Goal: Register for event/course

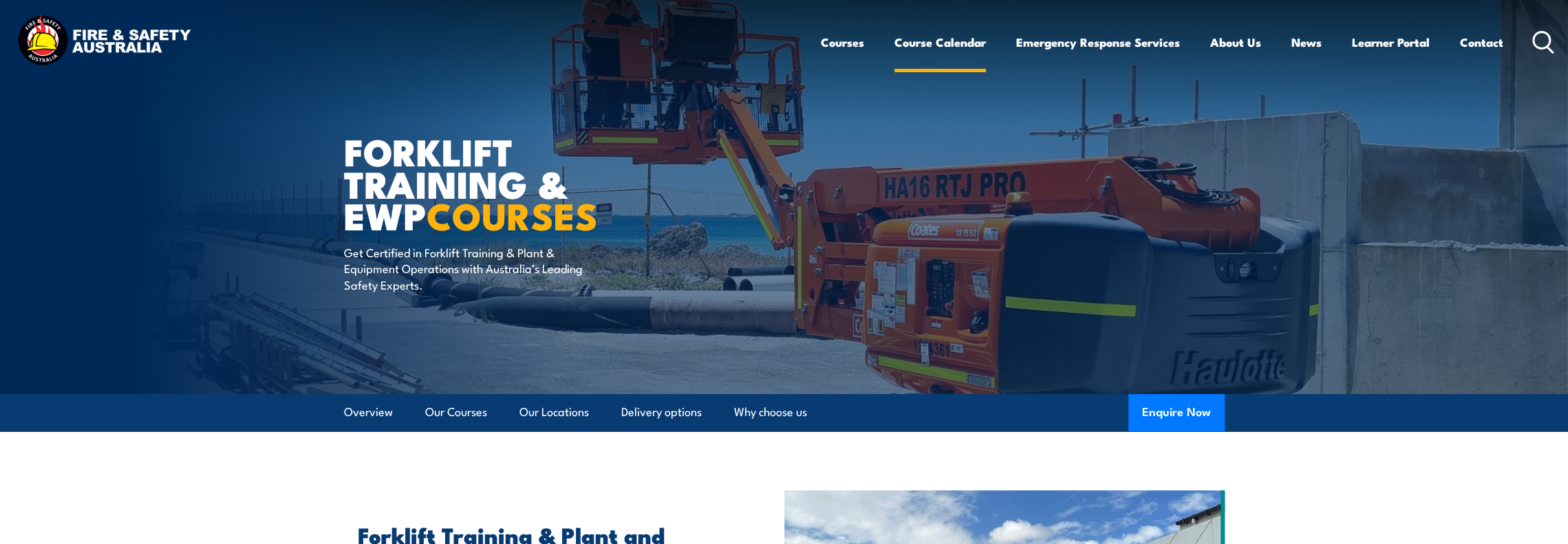
click at [935, 41] on link "Course Calendar" at bounding box center [940, 43] width 92 height 36
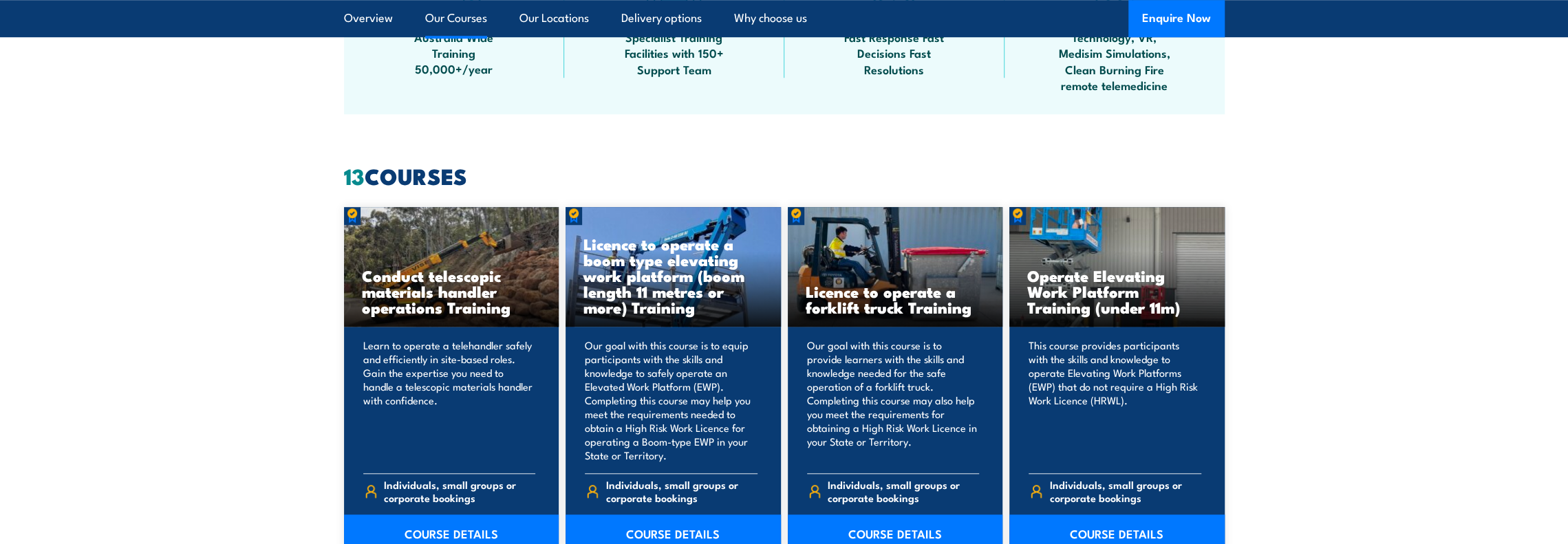
scroll to position [1032, 0]
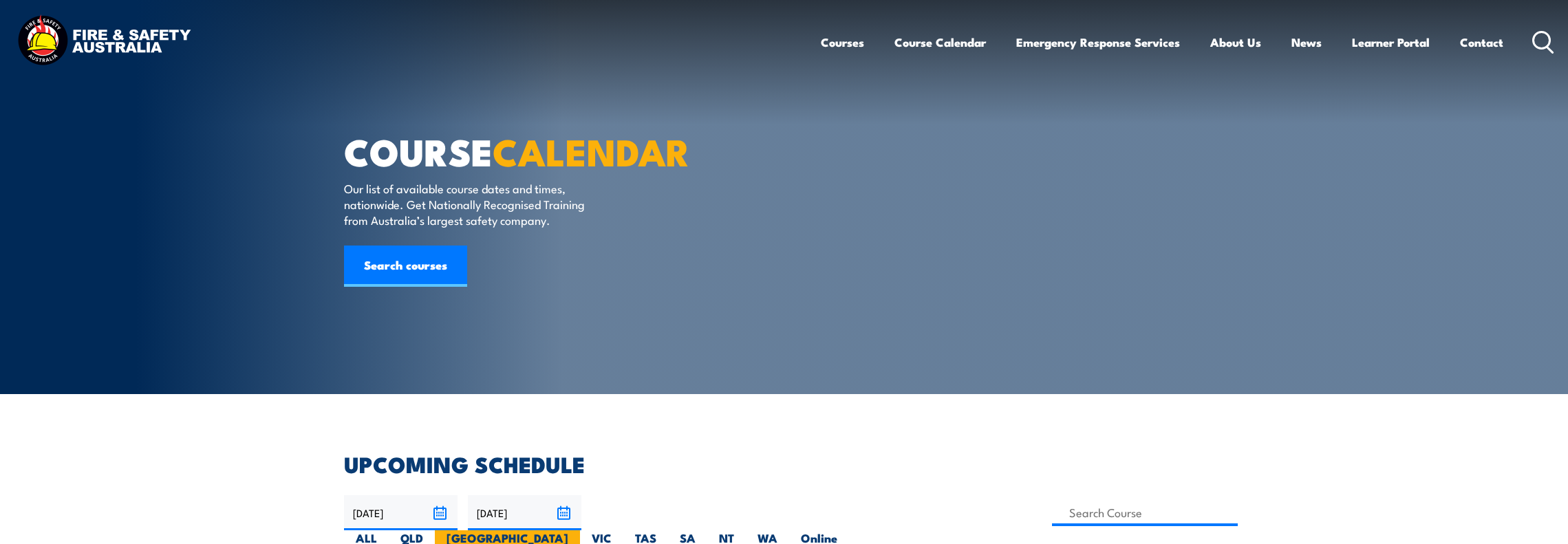
scroll to position [275, 0]
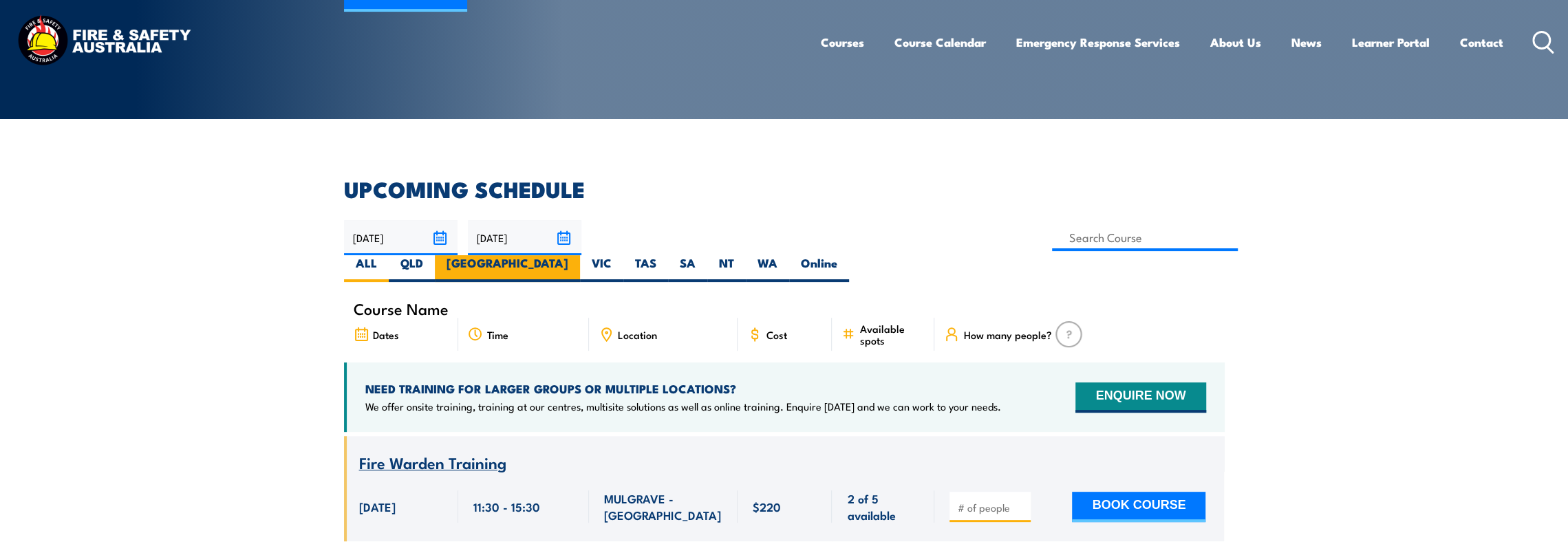
click at [581, 255] on label "[GEOGRAPHIC_DATA]" at bounding box center [508, 269] width 145 height 27
click at [578, 255] on input "[GEOGRAPHIC_DATA]" at bounding box center [573, 260] width 9 height 9
radio input "true"
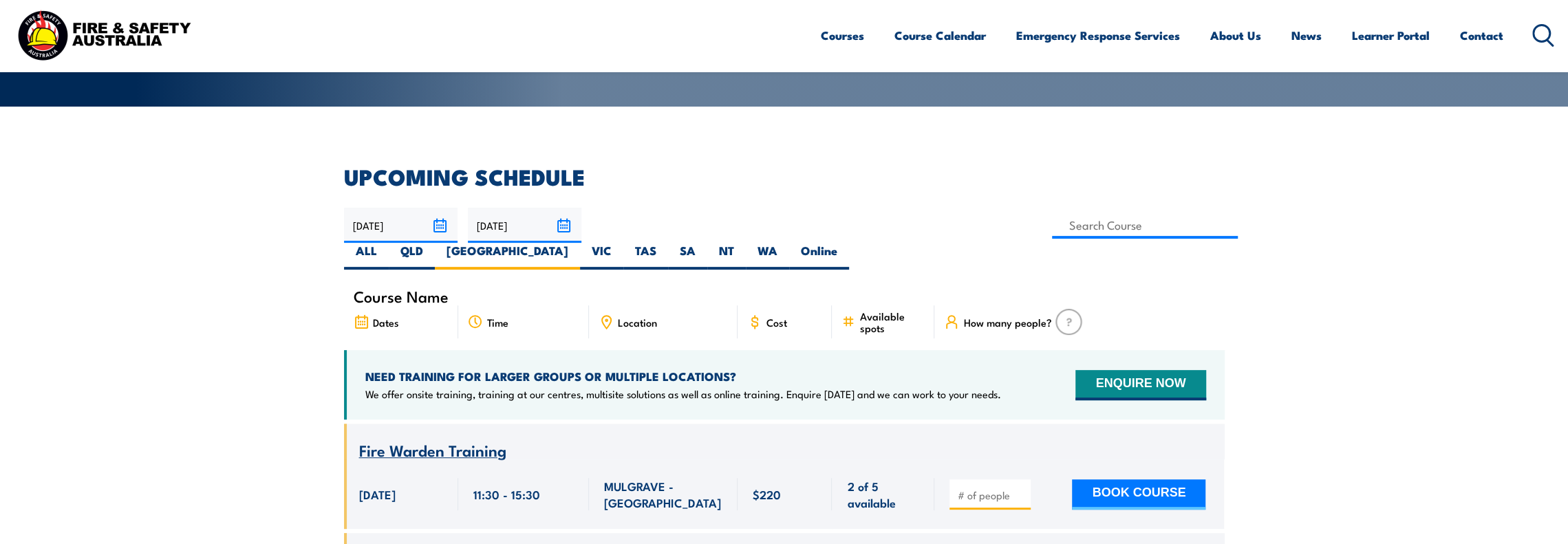
scroll to position [206, 0]
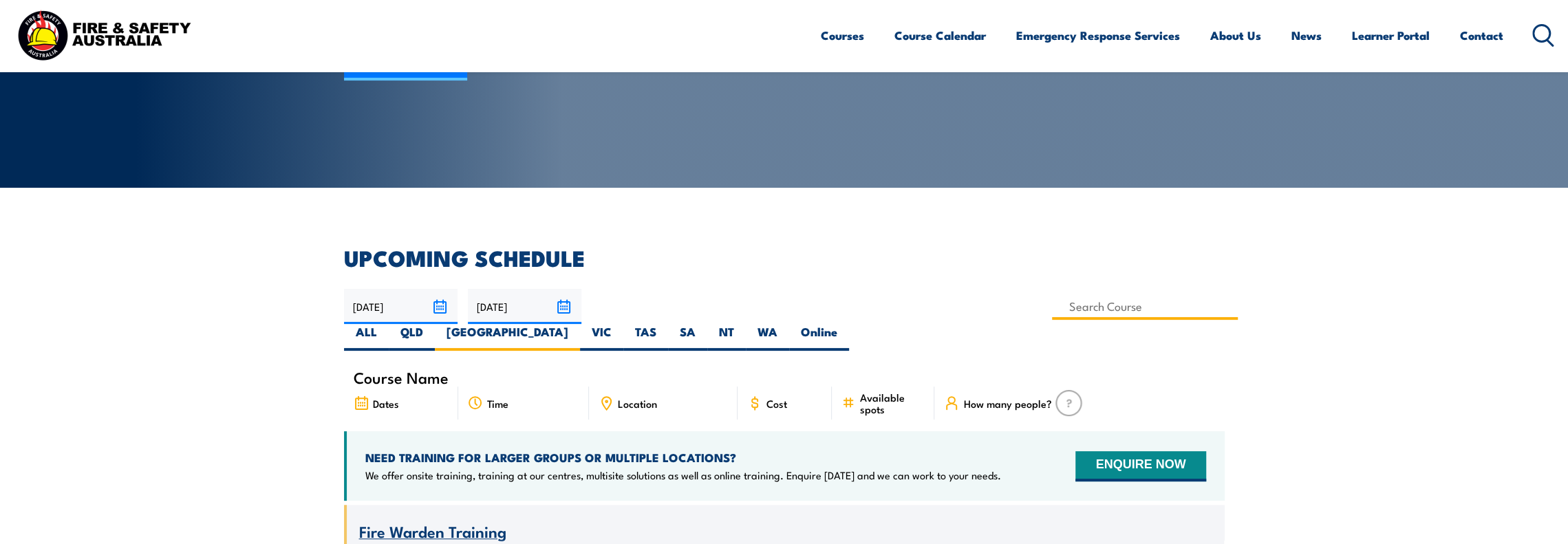
click at [1052, 312] on input at bounding box center [1145, 307] width 186 height 27
type input "Licence to operate a forklift truck Training"
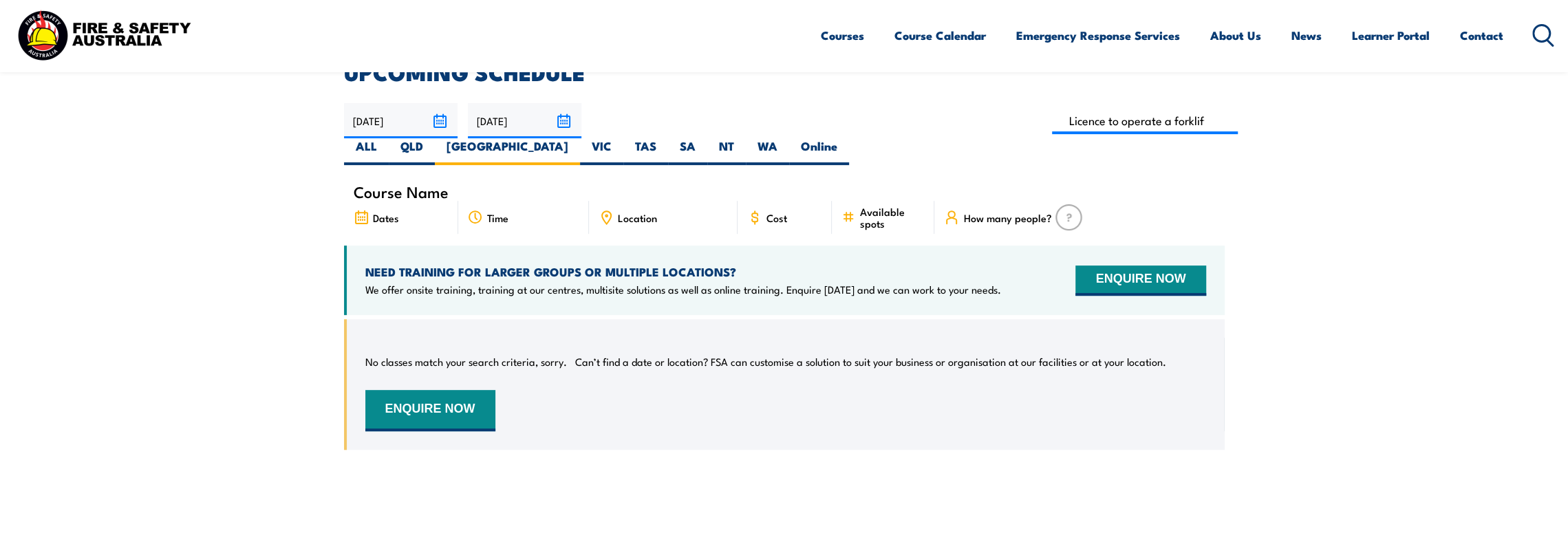
scroll to position [316, 0]
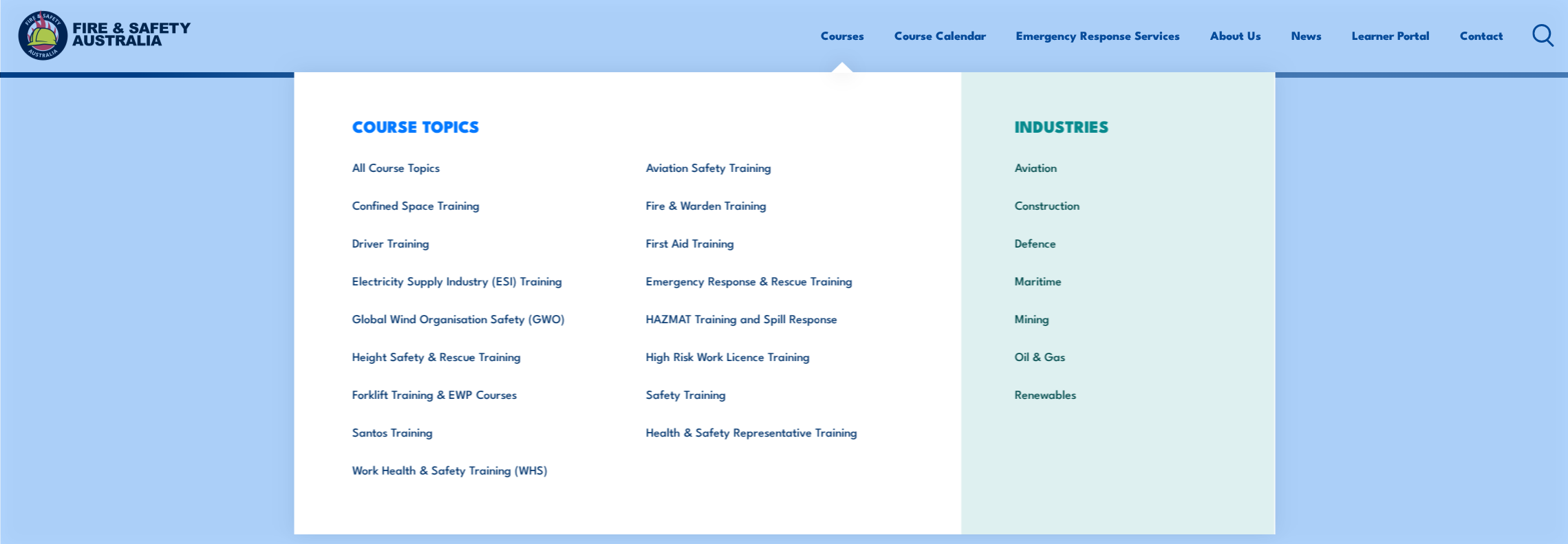
click at [829, 43] on link "Courses" at bounding box center [843, 35] width 44 height 36
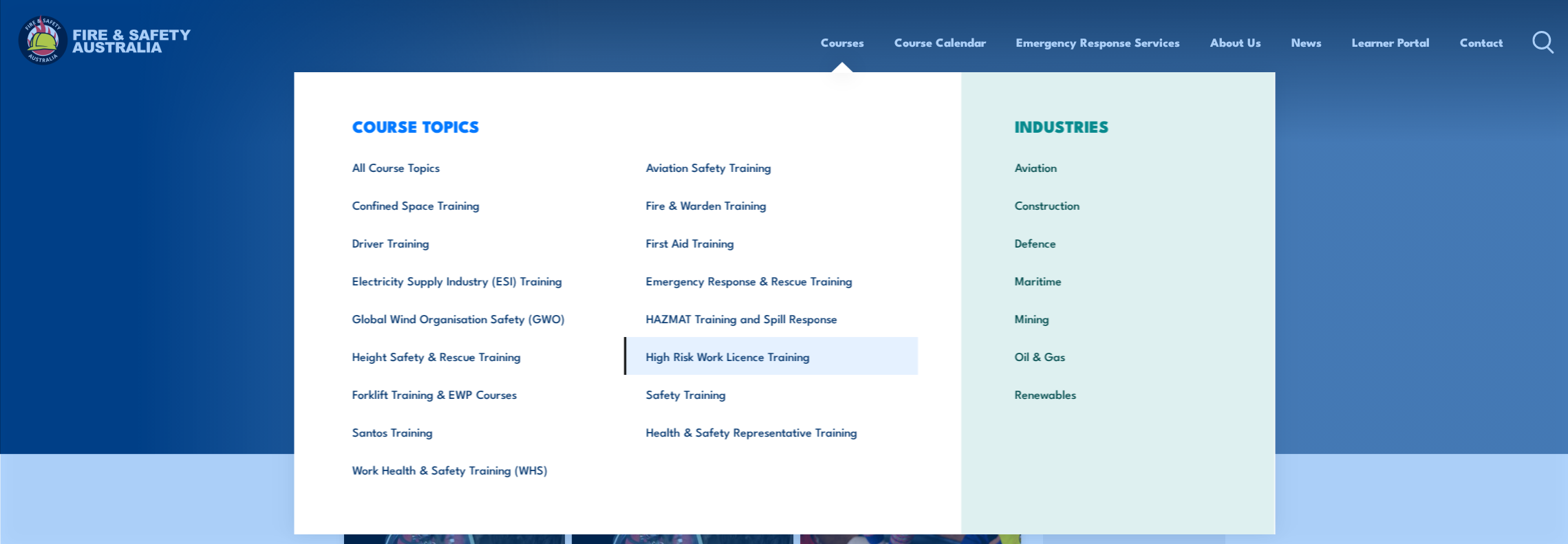
click at [705, 348] on link "High Risk Work Licence Training" at bounding box center [770, 356] width 293 height 38
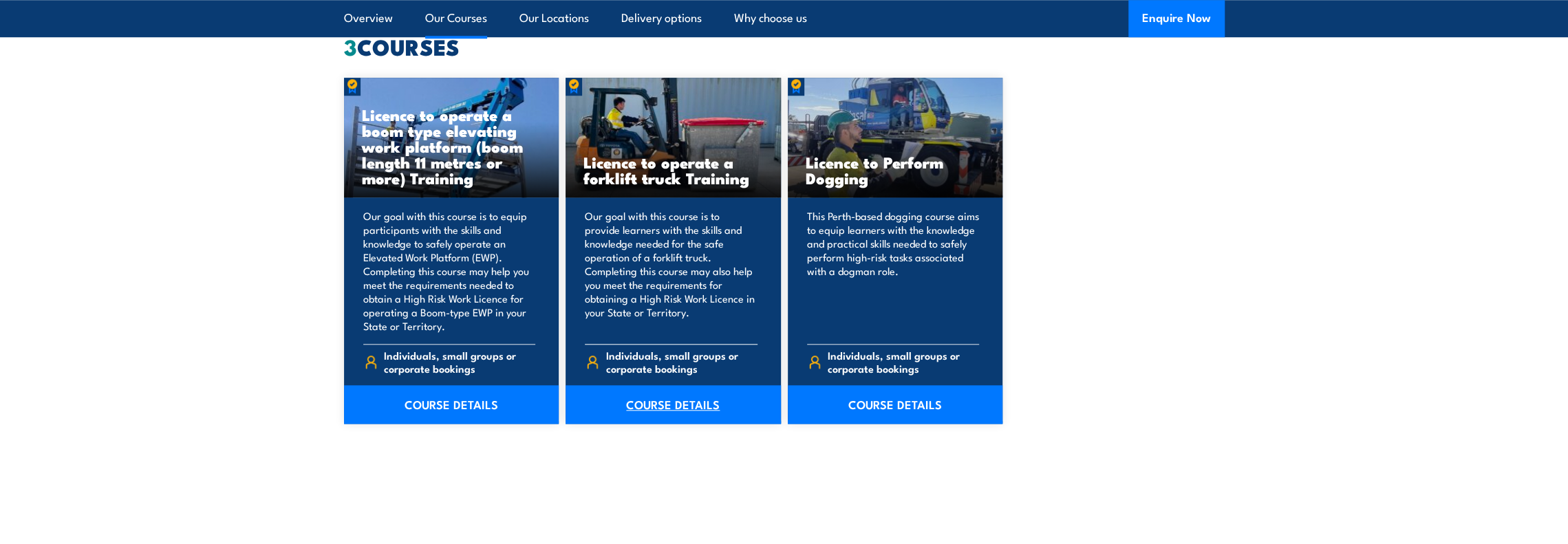
scroll to position [1101, 0]
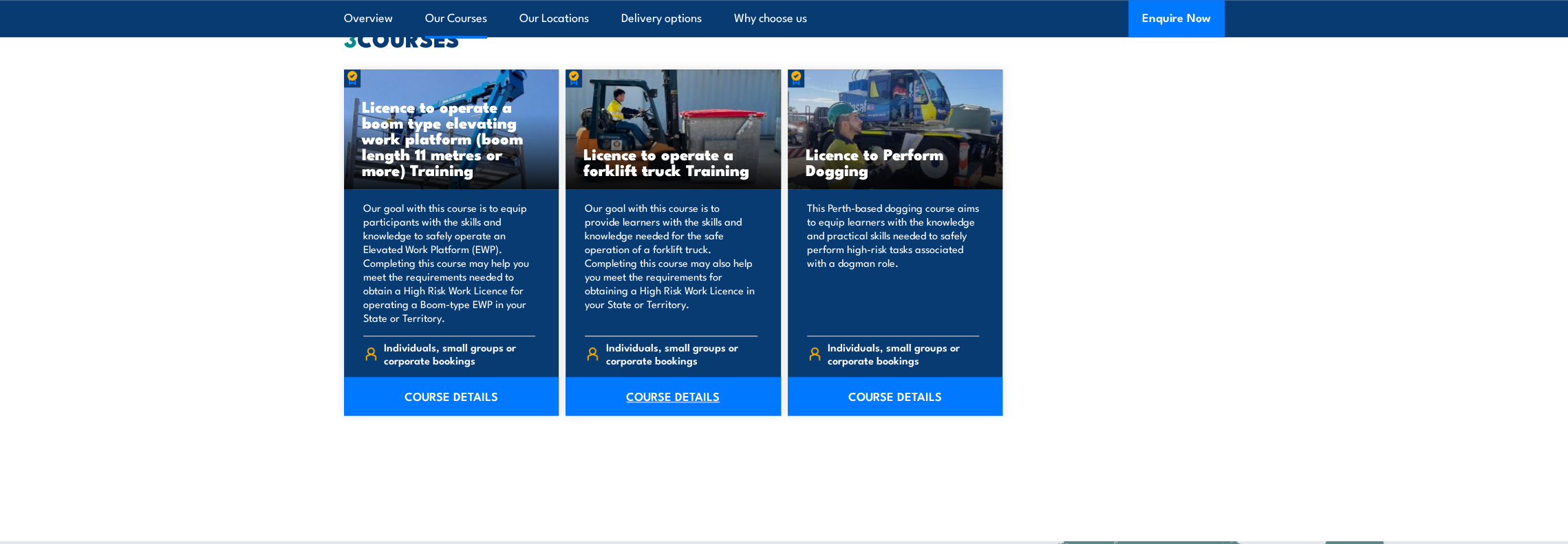
click at [666, 389] on link "COURSE DETAILS" at bounding box center [673, 396] width 215 height 38
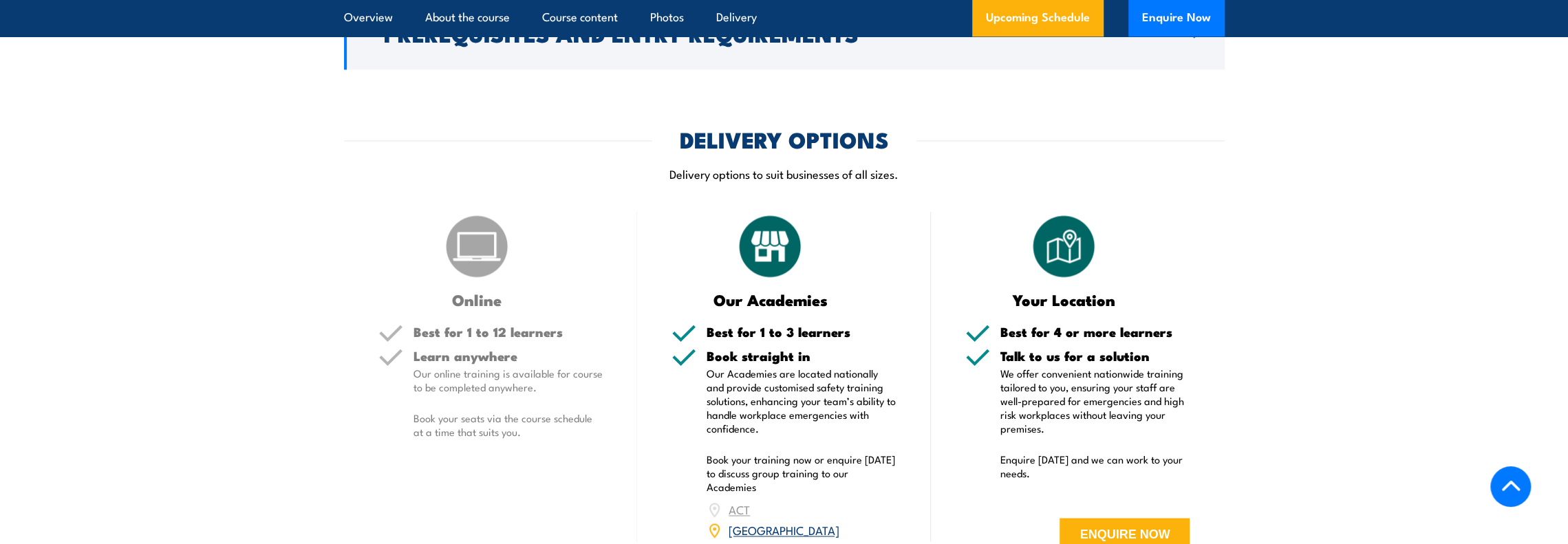
scroll to position [1720, 0]
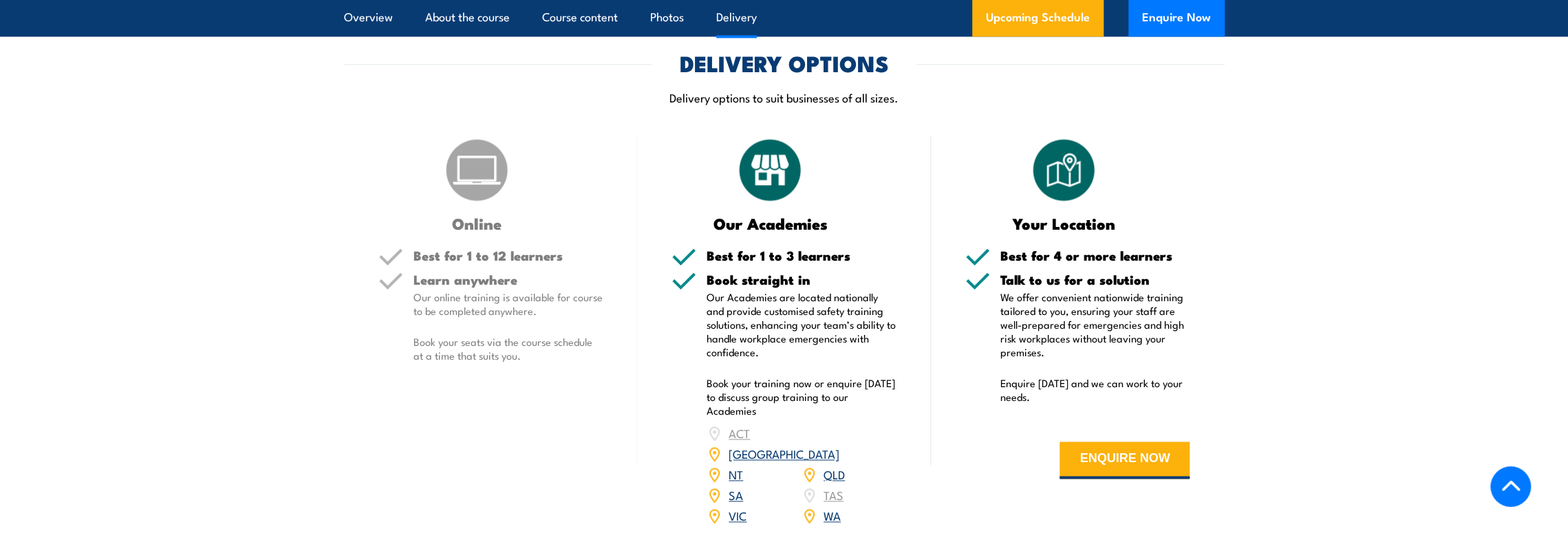
click at [836, 445] on link "NSW" at bounding box center [784, 453] width 111 height 16
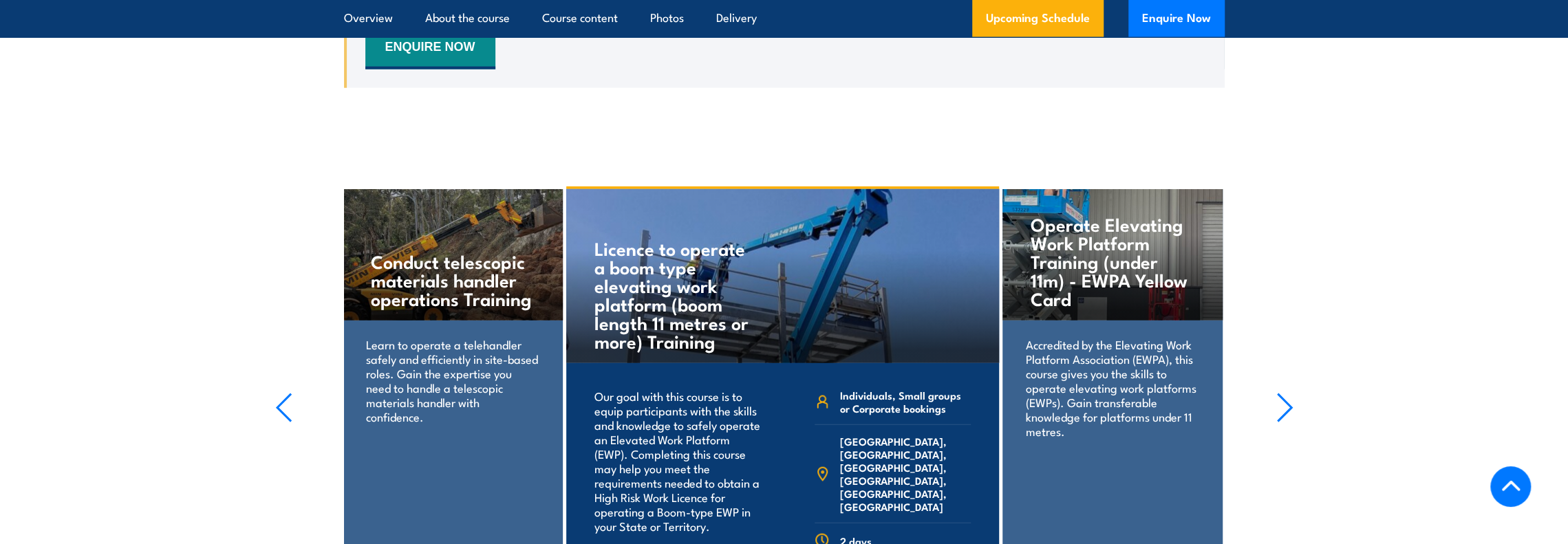
scroll to position [2250, 0]
